Goal: Task Accomplishment & Management: Complete application form

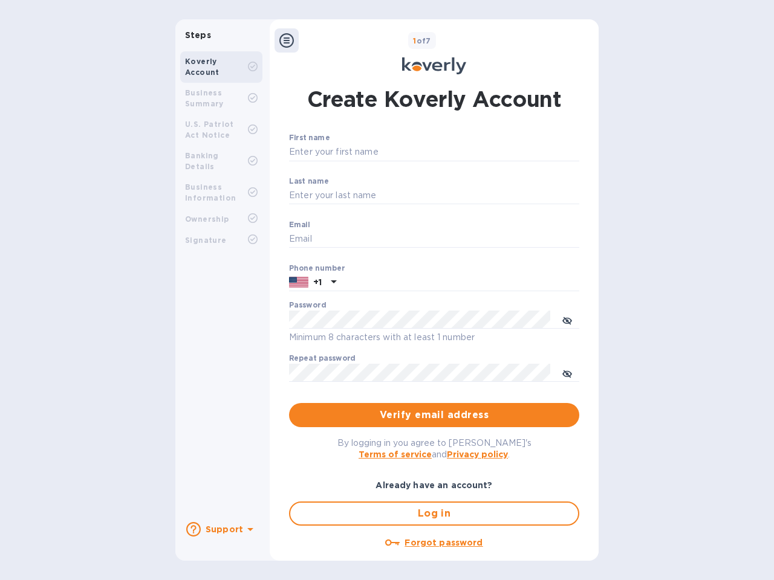
click at [221, 529] on b "Support" at bounding box center [223, 530] width 37 height 10
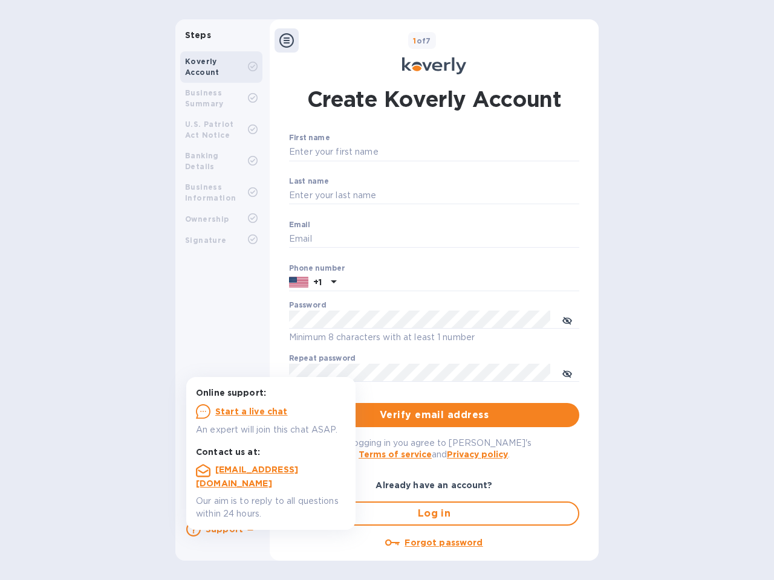
click at [193, 529] on icon at bounding box center [193, 529] width 15 height 15
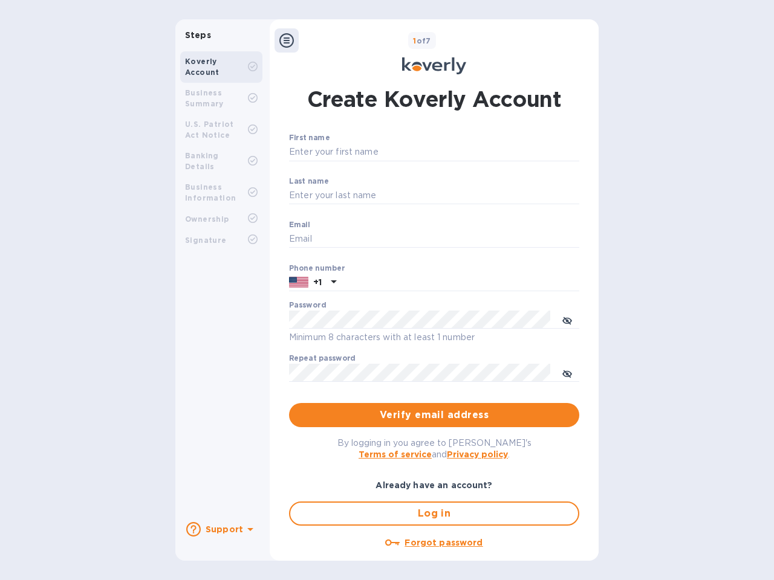
click at [248, 531] on icon at bounding box center [250, 529] width 6 height 3
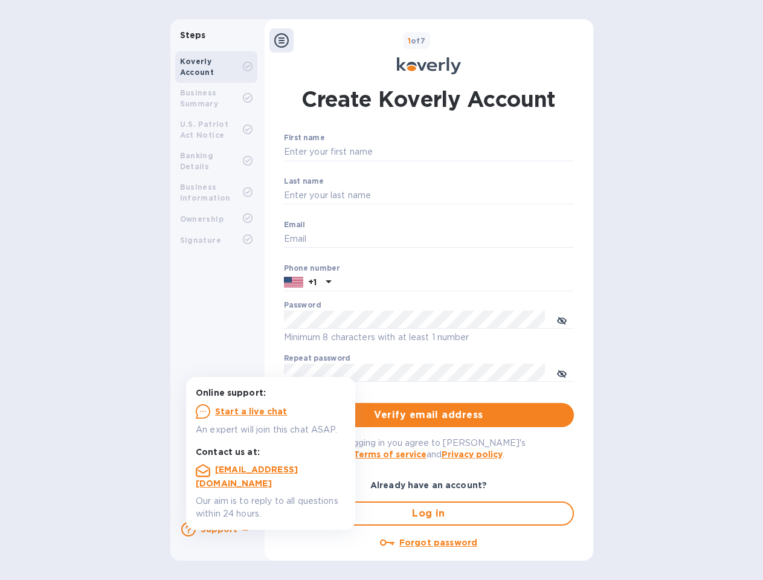
click at [286, 40] on icon at bounding box center [281, 40] width 15 height 15
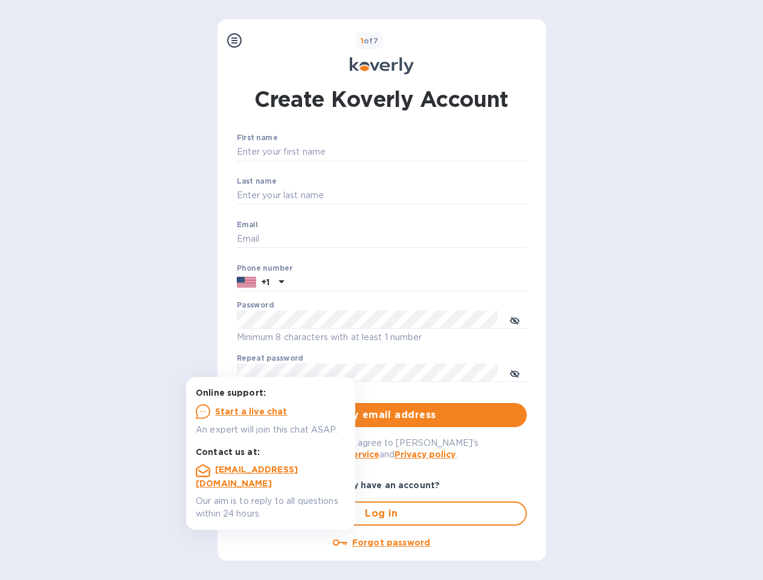
click at [432, 152] on input "First name" at bounding box center [382, 152] width 290 height 18
click at [432, 196] on input "Last name" at bounding box center [382, 196] width 290 height 18
click at [432, 239] on input "Email" at bounding box center [382, 239] width 290 height 18
click at [432, 283] on input "text" at bounding box center [408, 283] width 238 height 18
click at [312, 283] on input "text" at bounding box center [408, 283] width 238 height 18
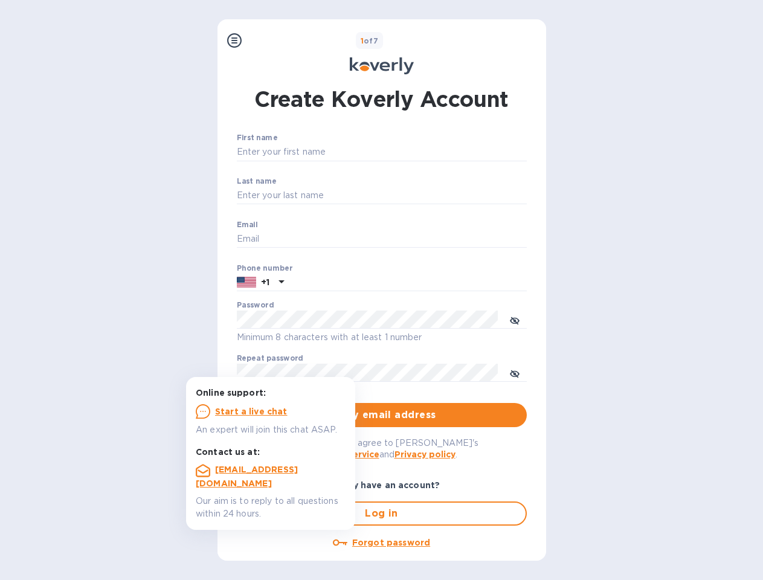
click at [332, 283] on input "text" at bounding box center [408, 283] width 238 height 18
